Goal: Task Accomplishment & Management: Use online tool/utility

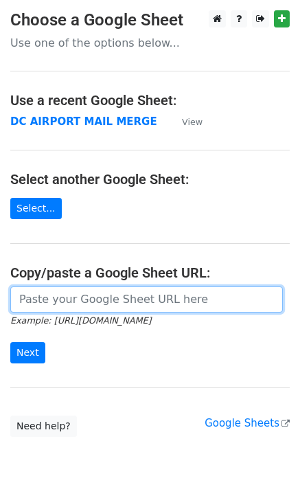
click at [64, 302] on input "url" at bounding box center [146, 300] width 273 height 26
paste input "[URL][DOMAIN_NAME]"
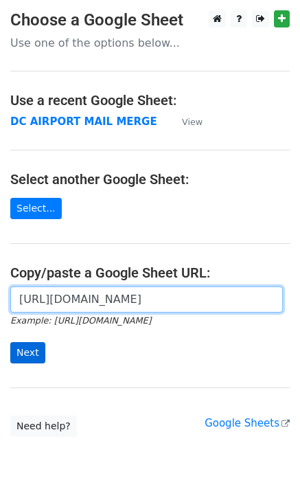
type input "[URL][DOMAIN_NAME]"
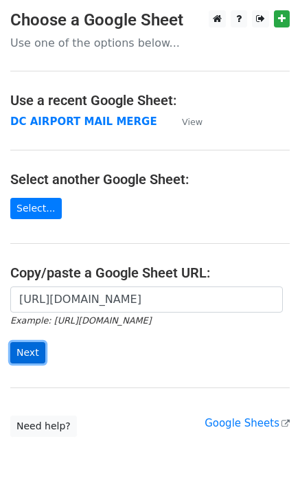
scroll to position [0, 0]
click at [21, 355] on input "Next" at bounding box center [27, 352] width 35 height 21
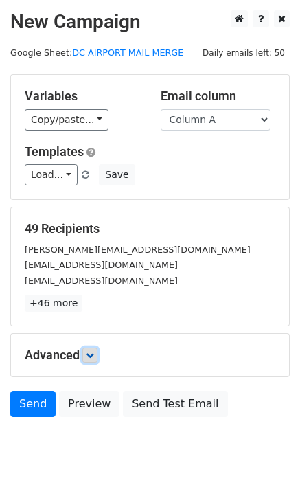
click at [91, 357] on icon at bounding box center [90, 355] width 8 height 8
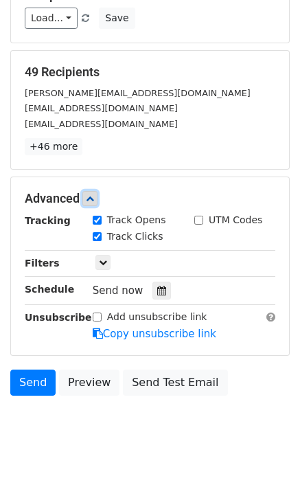
scroll to position [170, 0]
